Goal: Transaction & Acquisition: Purchase product/service

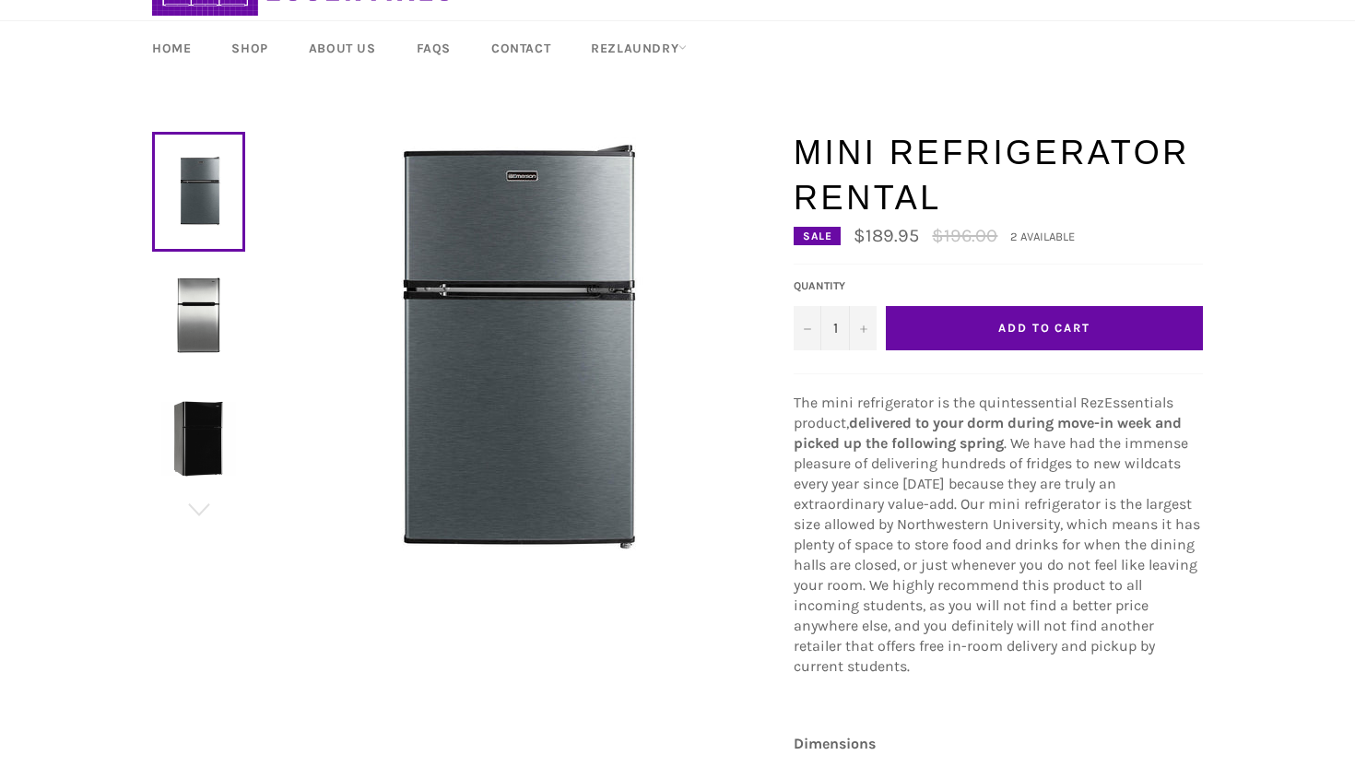
scroll to position [116, 0]
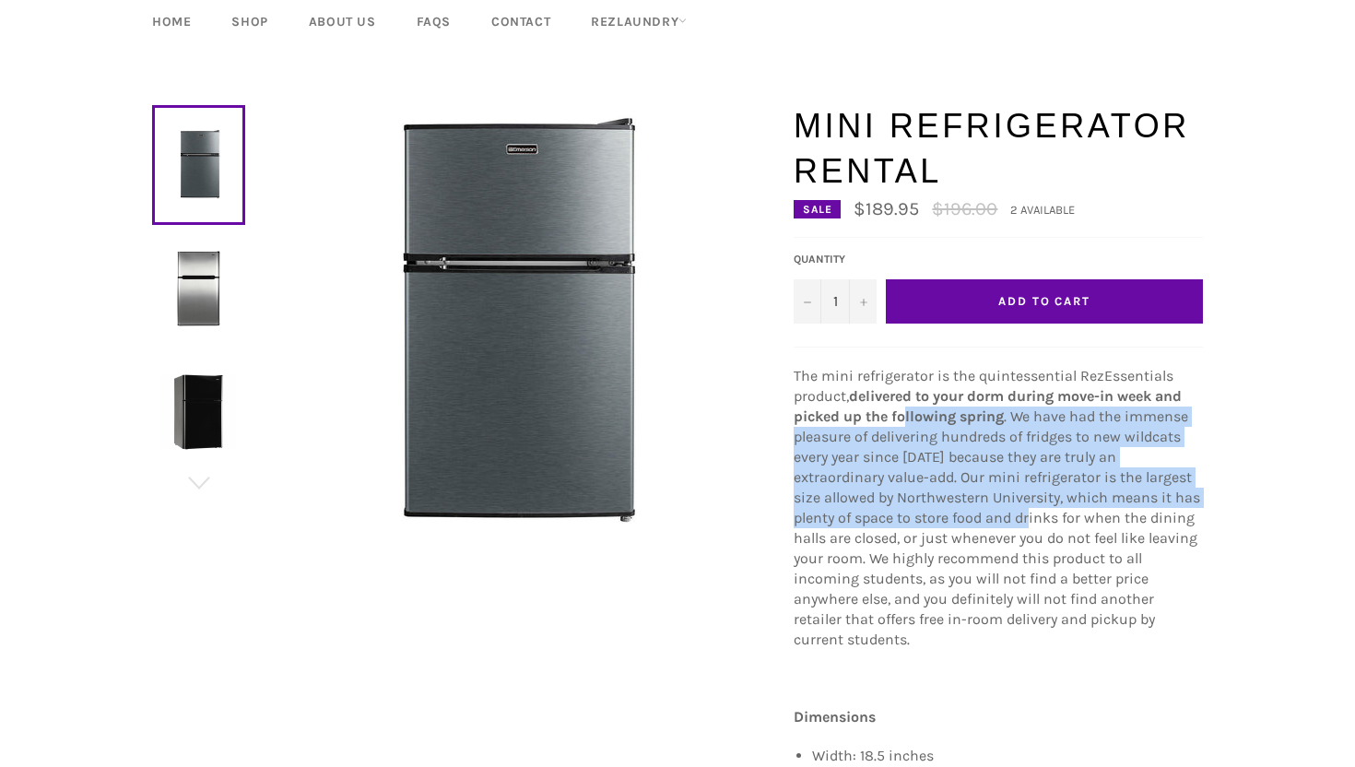
drag, startPoint x: 934, startPoint y: 518, endPoint x: 904, endPoint y: 419, distance: 103.0
click at [904, 419] on p "The mini refrigerator is the quintessential RezEssentials product, delivered to…" at bounding box center [998, 508] width 409 height 284
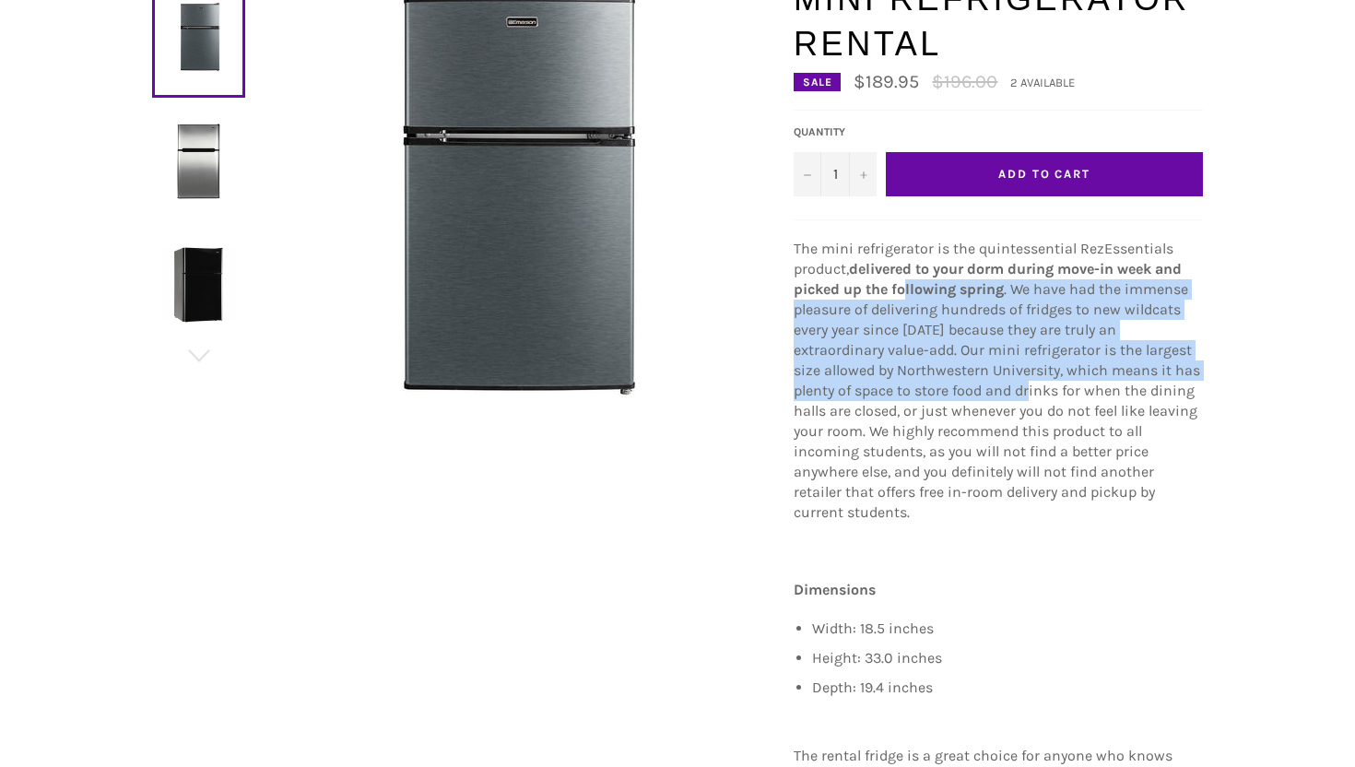
scroll to position [396, 0]
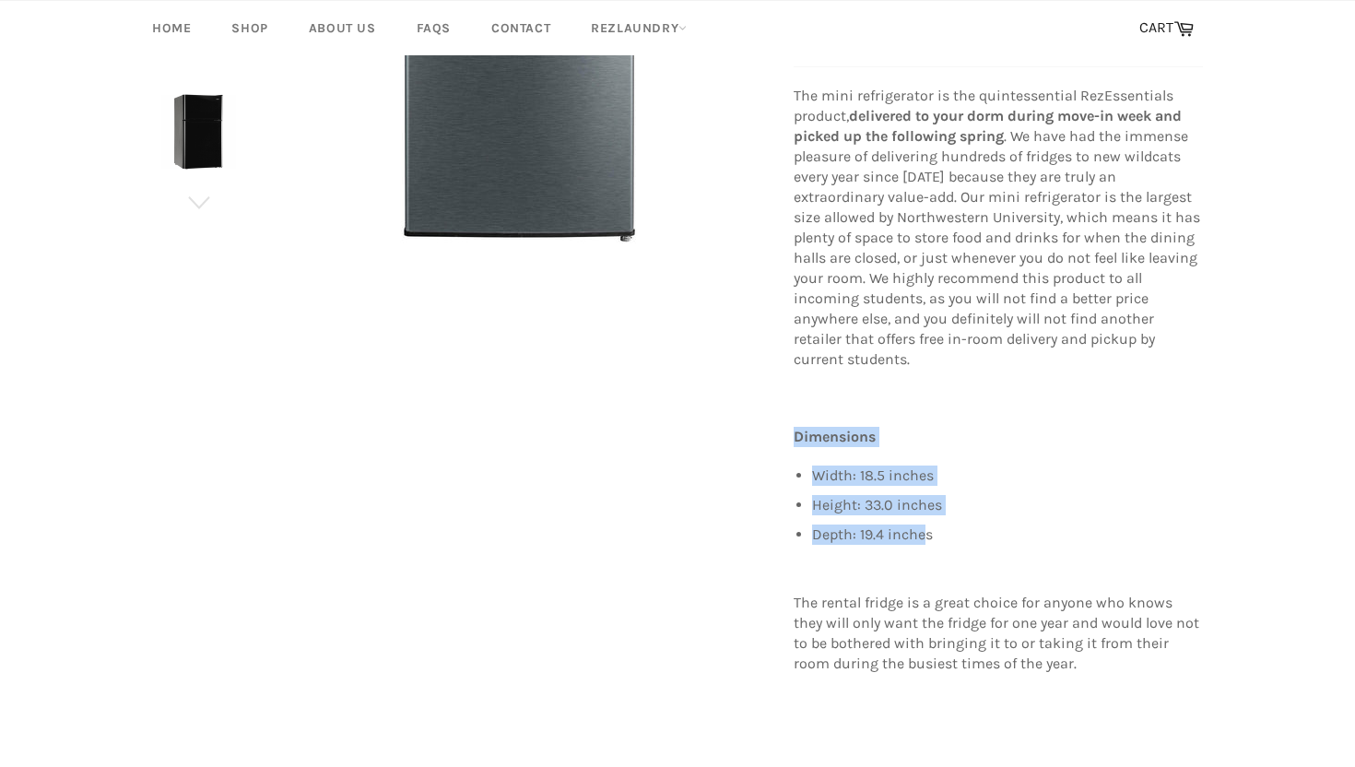
drag, startPoint x: 917, startPoint y: 407, endPoint x: 917, endPoint y: 377, distance: 30.4
click at [917, 377] on div "The mini refrigerator is the quintessential RezEssentials product, delivered to…" at bounding box center [998, 408] width 409 height 645
click at [917, 388] on p at bounding box center [998, 398] width 409 height 20
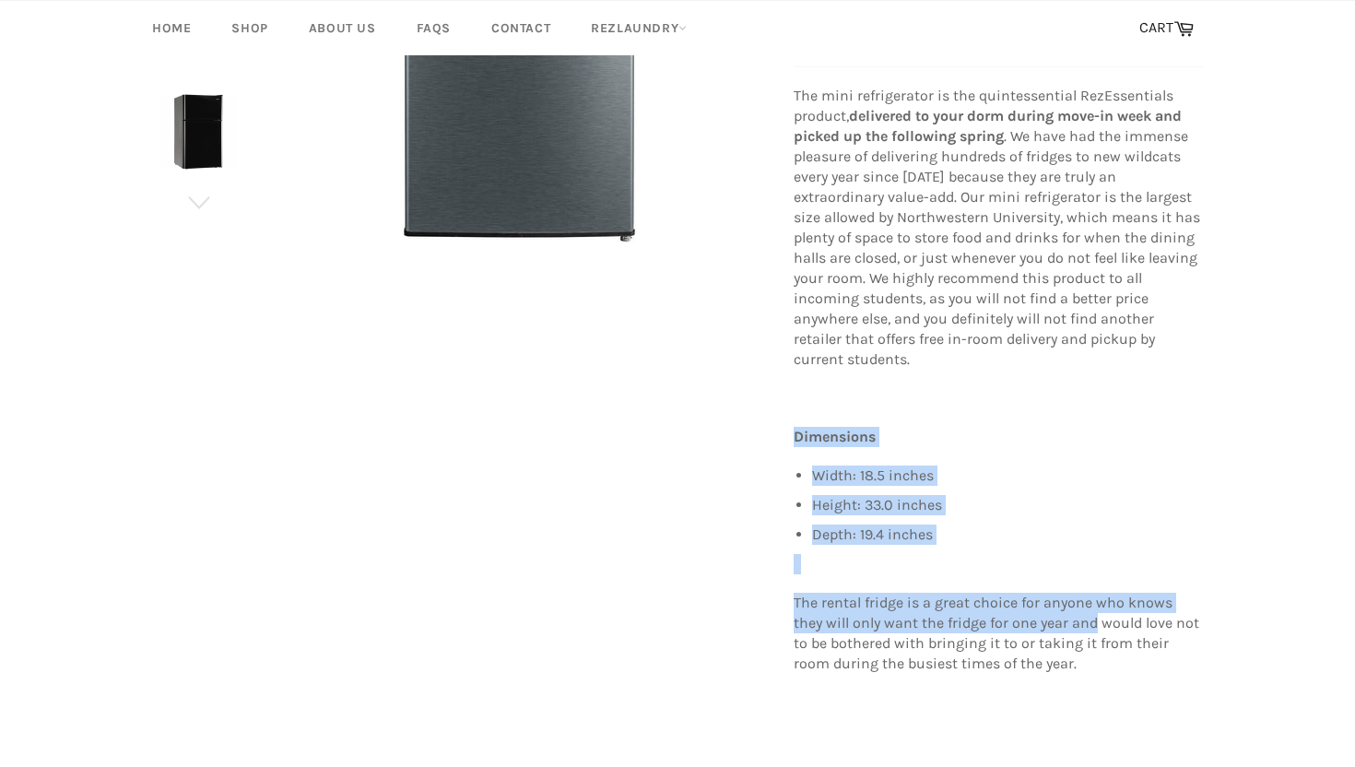
drag, startPoint x: 917, startPoint y: 377, endPoint x: 1074, endPoint y: 652, distance: 316.3
click at [1056, 613] on div "The mini refrigerator is the quintessential RezEssentials product, delivered to…" at bounding box center [998, 408] width 409 height 645
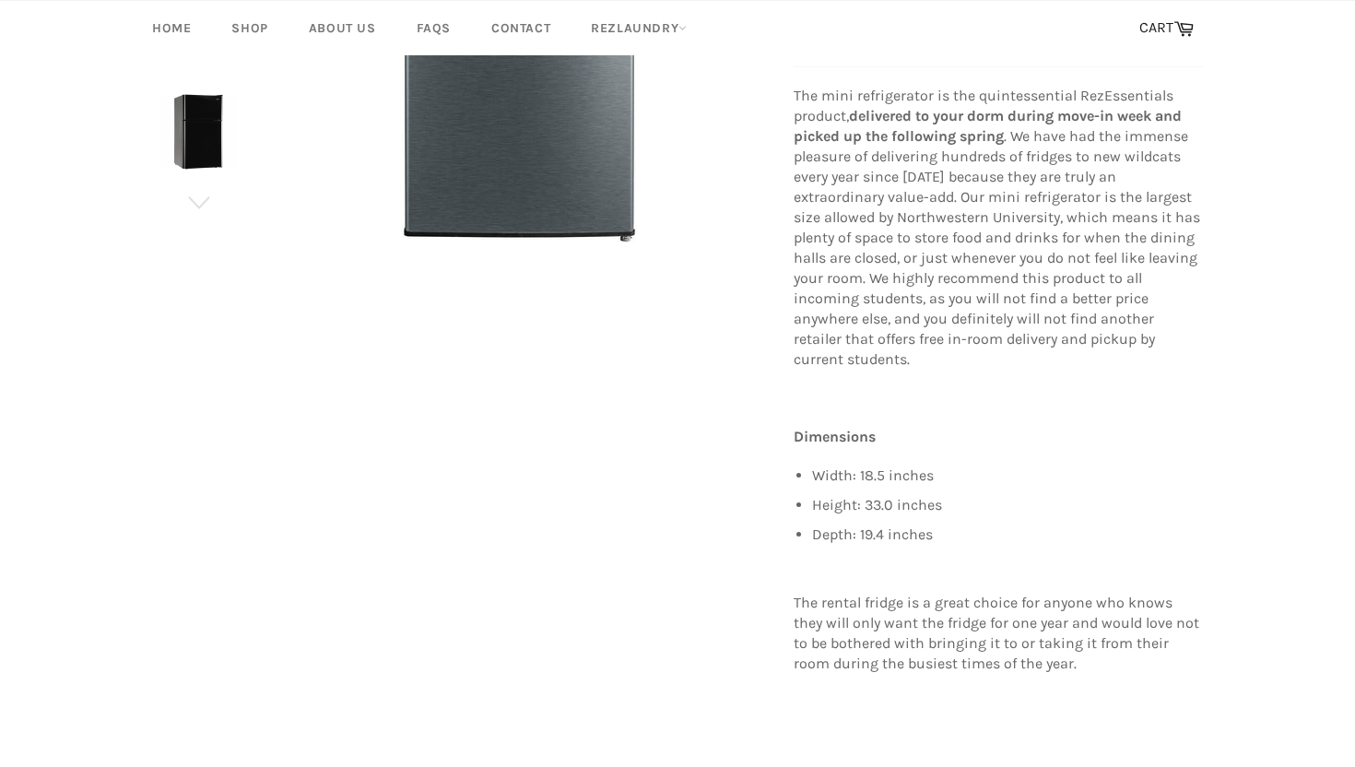
click at [1074, 649] on p "The rental fridge is a great choice for anyone who knows they will only want th…" at bounding box center [998, 633] width 409 height 81
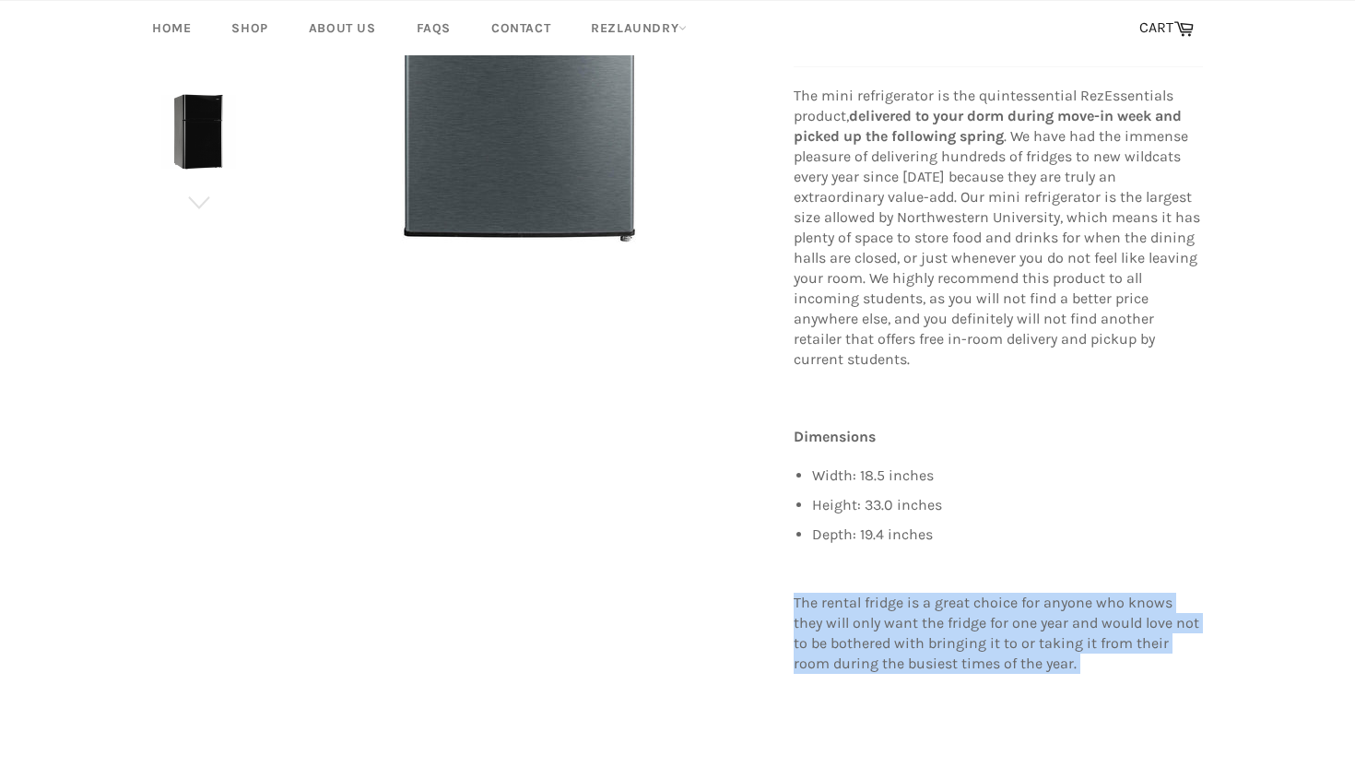
drag, startPoint x: 1074, startPoint y: 649, endPoint x: 1028, endPoint y: 557, distance: 103.1
click at [1028, 557] on div "The mini refrigerator is the quintessential RezEssentials product, delivered to…" at bounding box center [998, 408] width 409 height 645
drag, startPoint x: 1028, startPoint y: 557, endPoint x: 1074, endPoint y: 653, distance: 106.4
click at [1074, 653] on div "The mini refrigerator is the quintessential RezEssentials product, delivered to…" at bounding box center [998, 408] width 409 height 645
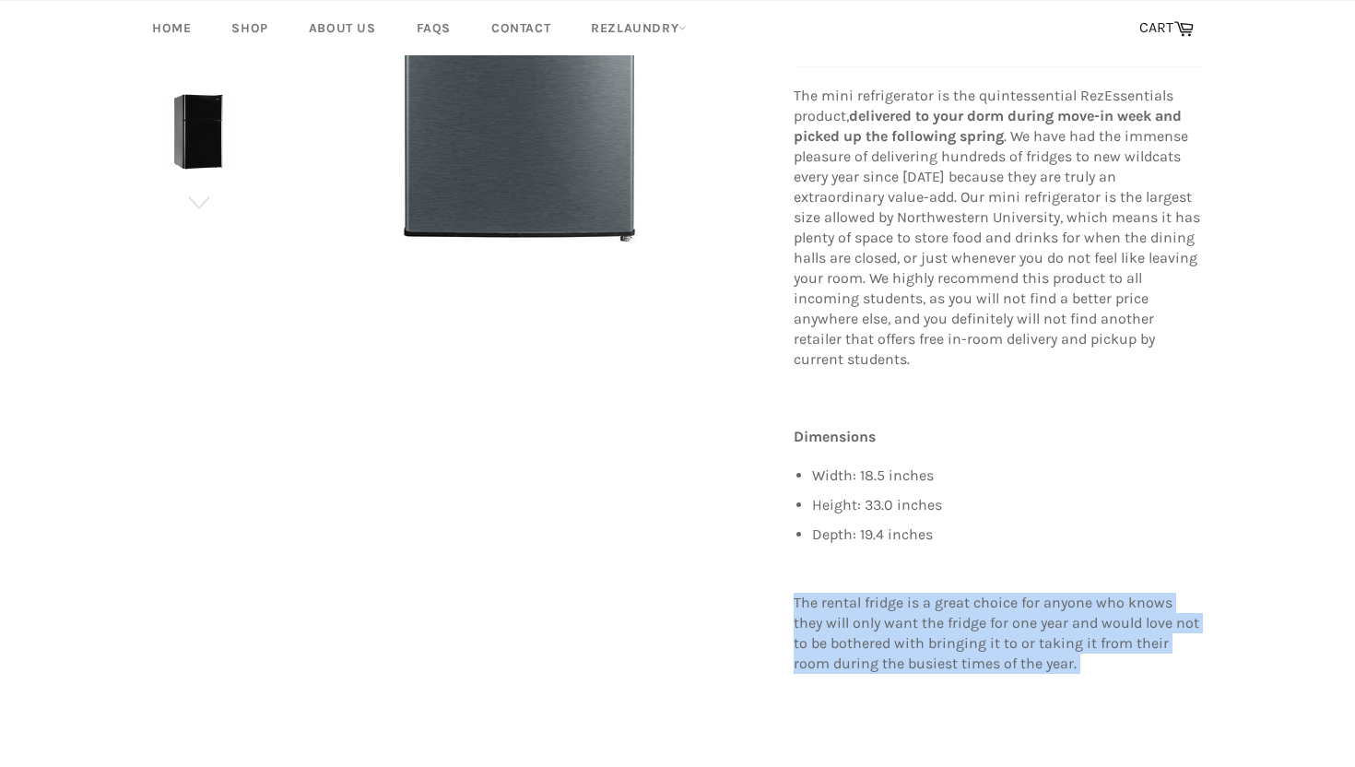
click at [1074, 653] on div "The mini refrigerator is the quintessential RezEssentials product, delivered to…" at bounding box center [998, 408] width 409 height 645
